Goal: Task Accomplishment & Management: Manage account settings

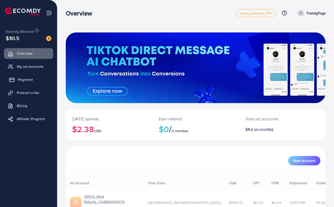
click at [37, 81] on link "Payment" at bounding box center [28, 79] width 49 height 10
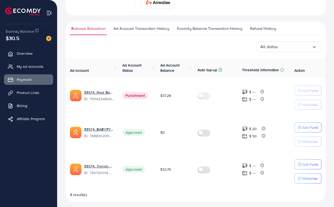
scroll to position [74, 0]
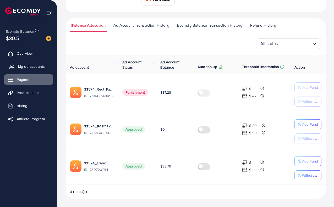
click at [41, 71] on link "My ad accounts" at bounding box center [28, 66] width 49 height 10
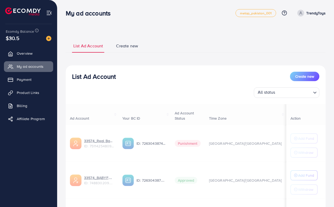
click at [41, 73] on ul "Overview My ad accounts Payment Product Links Billing Affiliate Program" at bounding box center [28, 88] width 57 height 84
click at [42, 80] on link "Payment" at bounding box center [28, 79] width 49 height 10
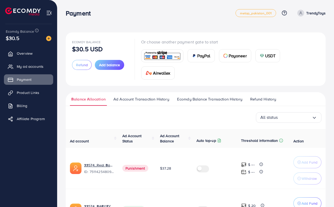
click at [45, 61] on ul "Overview My ad accounts Payment Product Links Billing Affiliate Program" at bounding box center [28, 88] width 57 height 84
click at [41, 75] on link "Payment" at bounding box center [28, 79] width 49 height 10
click at [42, 65] on span "My ad accounts" at bounding box center [31, 66] width 27 height 5
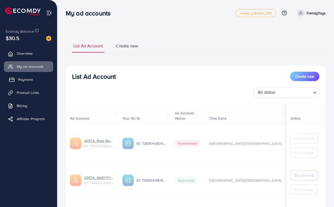
click at [43, 81] on link "Payment" at bounding box center [28, 79] width 49 height 10
